Goal: Transaction & Acquisition: Download file/media

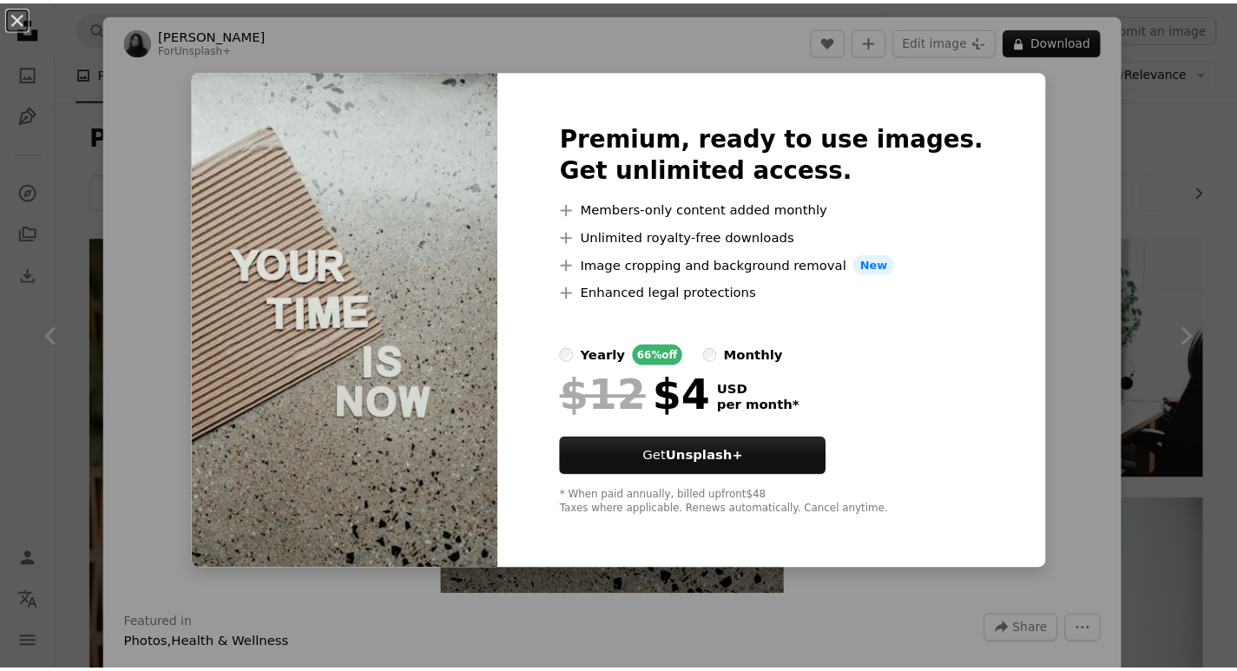
scroll to position [1279, 0]
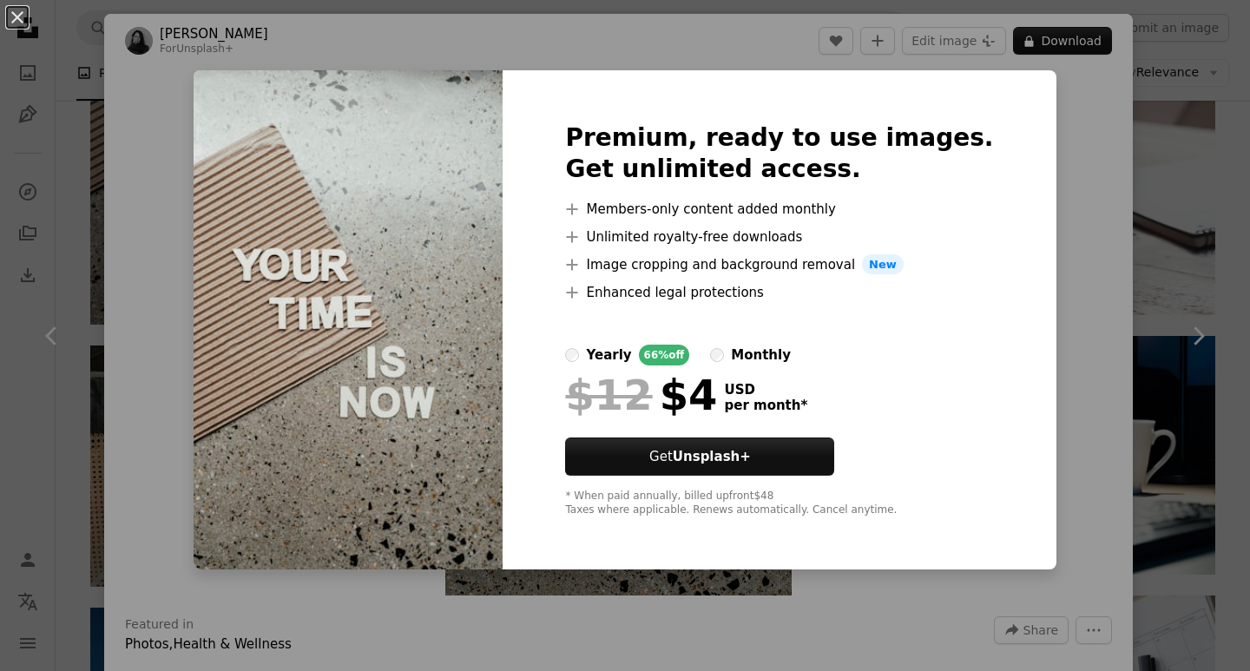
click at [1062, 151] on div "An X shape Premium, ready to use images. Get unlimited access. A plus sign Memb…" at bounding box center [625, 335] width 1250 height 671
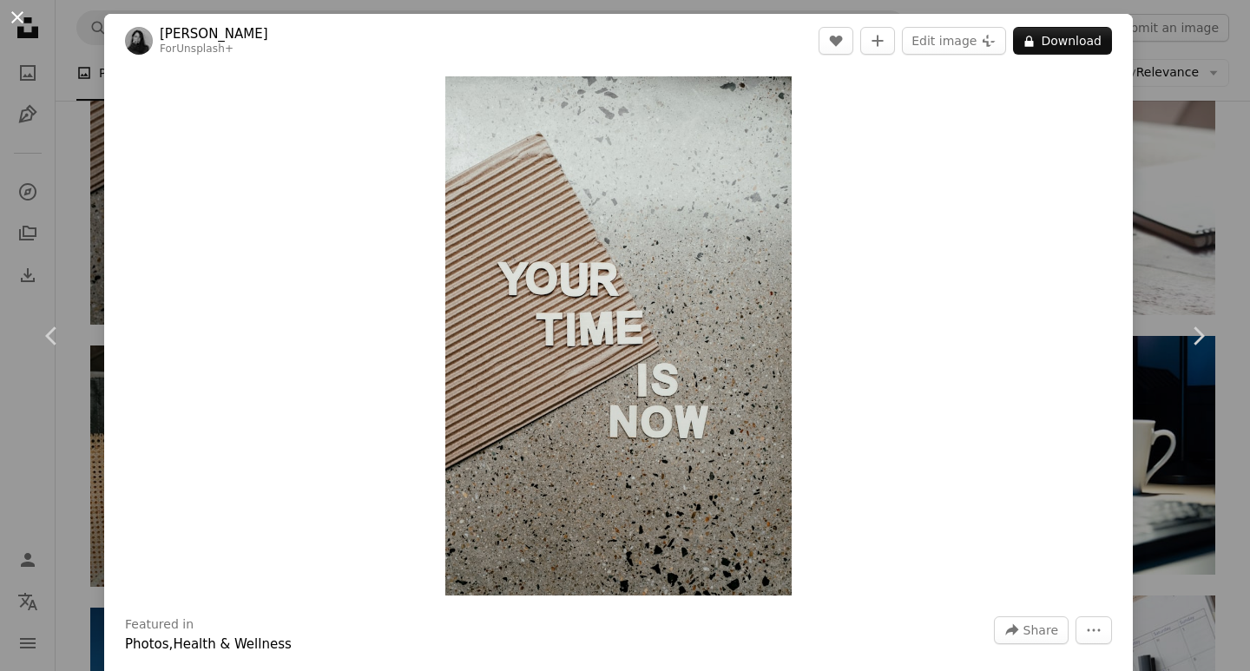
click at [15, 7] on button "An X shape" at bounding box center [17, 17] width 21 height 21
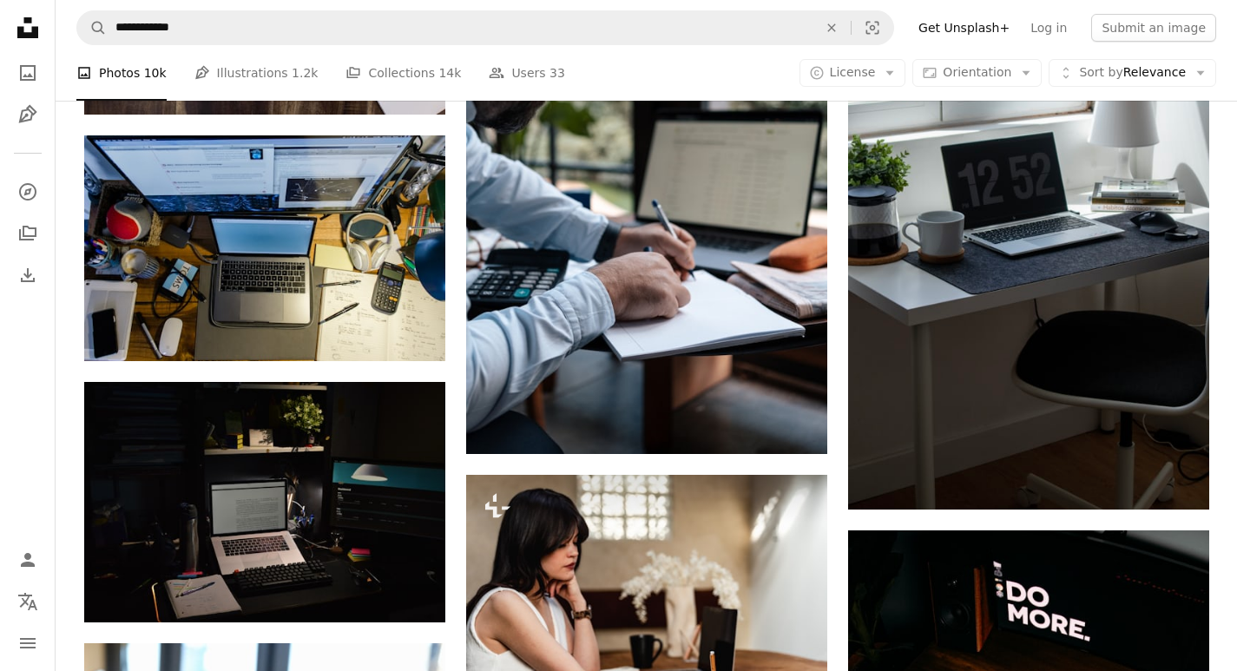
scroll to position [9103, 0]
